Goal: Information Seeking & Learning: Find specific fact

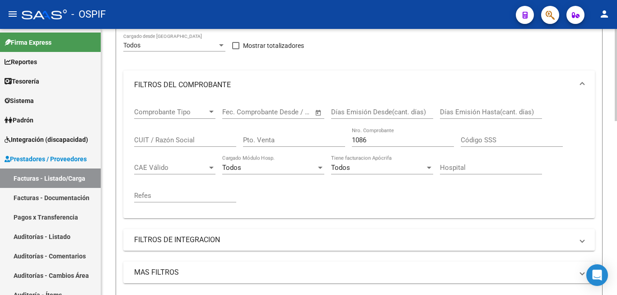
click at [386, 136] on input "1086" at bounding box center [403, 140] width 102 height 8
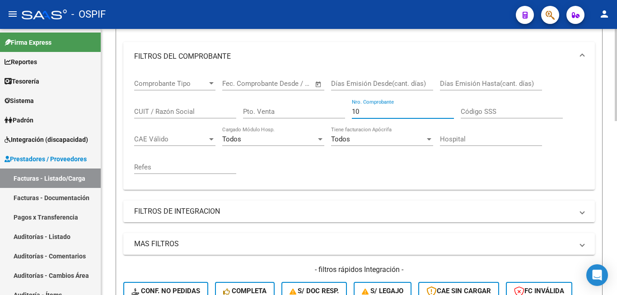
type input "1"
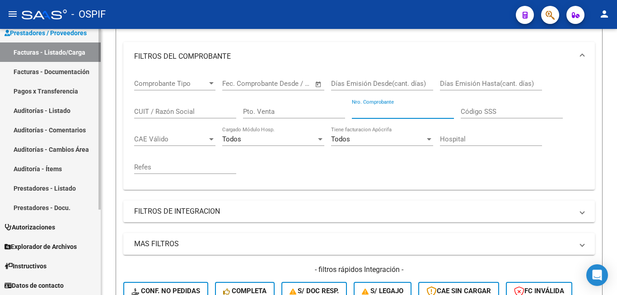
click at [61, 186] on link "Prestadores - Listado" at bounding box center [50, 187] width 101 height 19
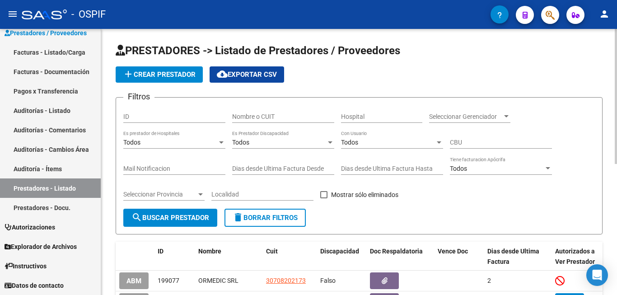
click at [289, 116] on input "Nombre o CUIT" at bounding box center [283, 117] width 102 height 8
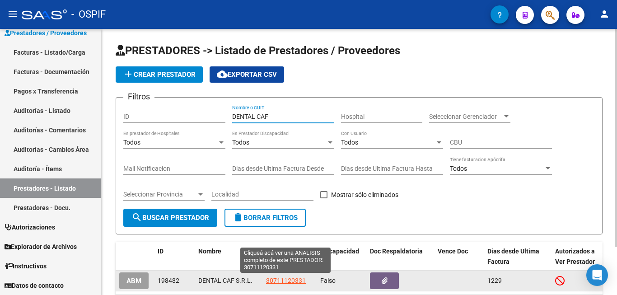
click at [293, 280] on span "30711120331" at bounding box center [286, 280] width 40 height 7
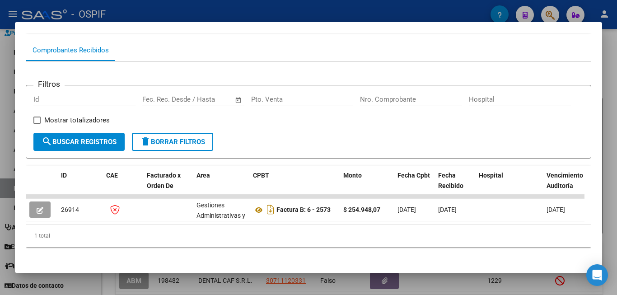
scroll to position [96, 0]
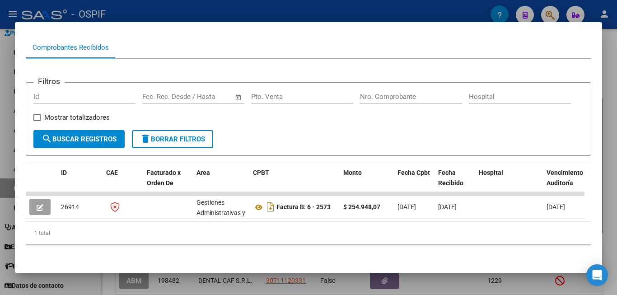
click at [608, 203] on div at bounding box center [308, 147] width 617 height 295
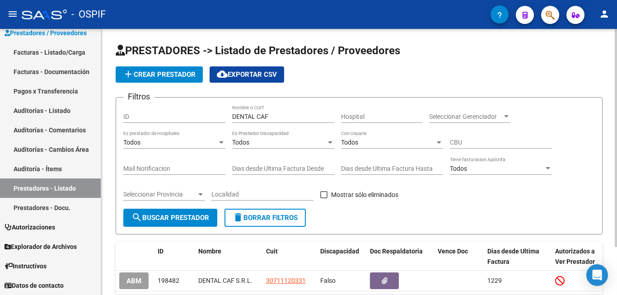
click at [271, 112] on div "DENTAL CAF Nombre o CUIT" at bounding box center [283, 114] width 102 height 18
type input "D"
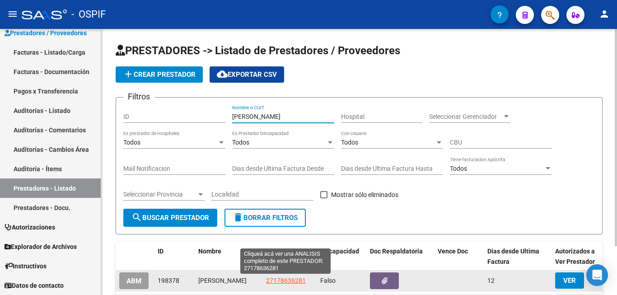
type input "[PERSON_NAME]"
click at [277, 281] on span "27178636281" at bounding box center [286, 280] width 40 height 7
type textarea "27178636281"
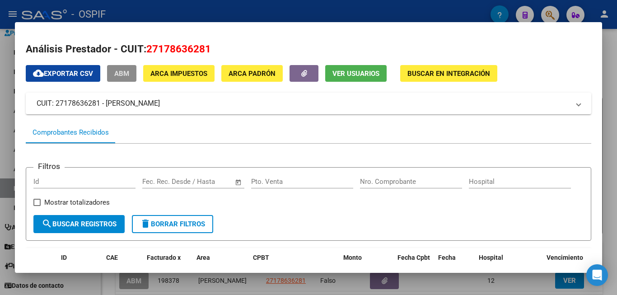
click at [471, 215] on div "Filtros Id Start date – End date Fec. Rec. Desde / Hasta Pto. Venta Nro. Compro…" at bounding box center [308, 195] width 550 height 40
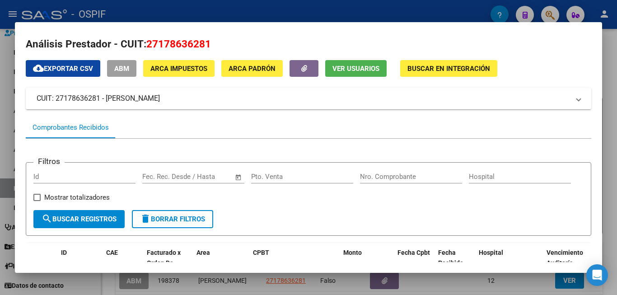
scroll to position [0, 0]
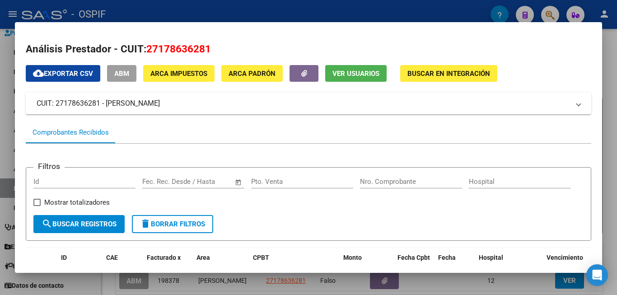
click at [613, 221] on div at bounding box center [308, 147] width 617 height 295
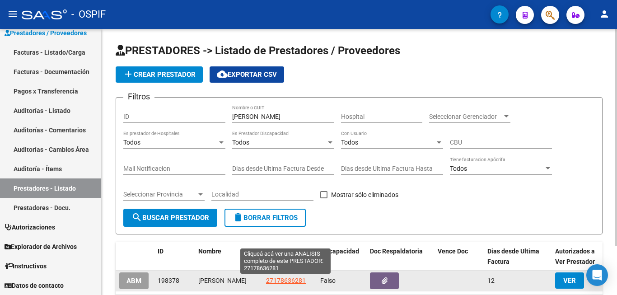
click at [278, 283] on span "27178636281" at bounding box center [286, 280] width 40 height 7
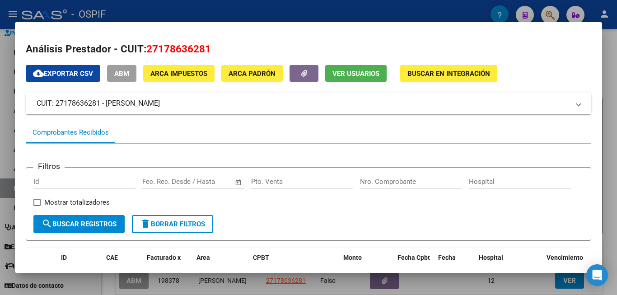
click at [468, 204] on div "Filtros Id Start date – End date Fec. Rec. Desde / Hasta Pto. Venta Nro. Compro…" at bounding box center [308, 195] width 550 height 40
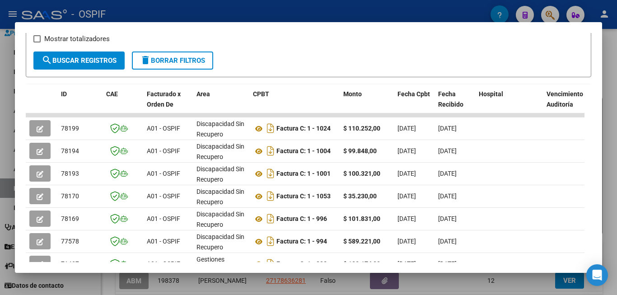
scroll to position [209, 0]
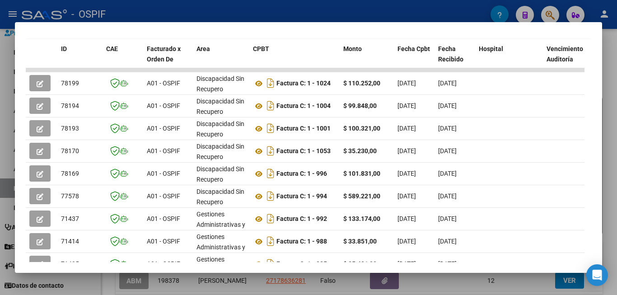
click at [614, 122] on div at bounding box center [308, 147] width 617 height 295
